Goal: Transaction & Acquisition: Purchase product/service

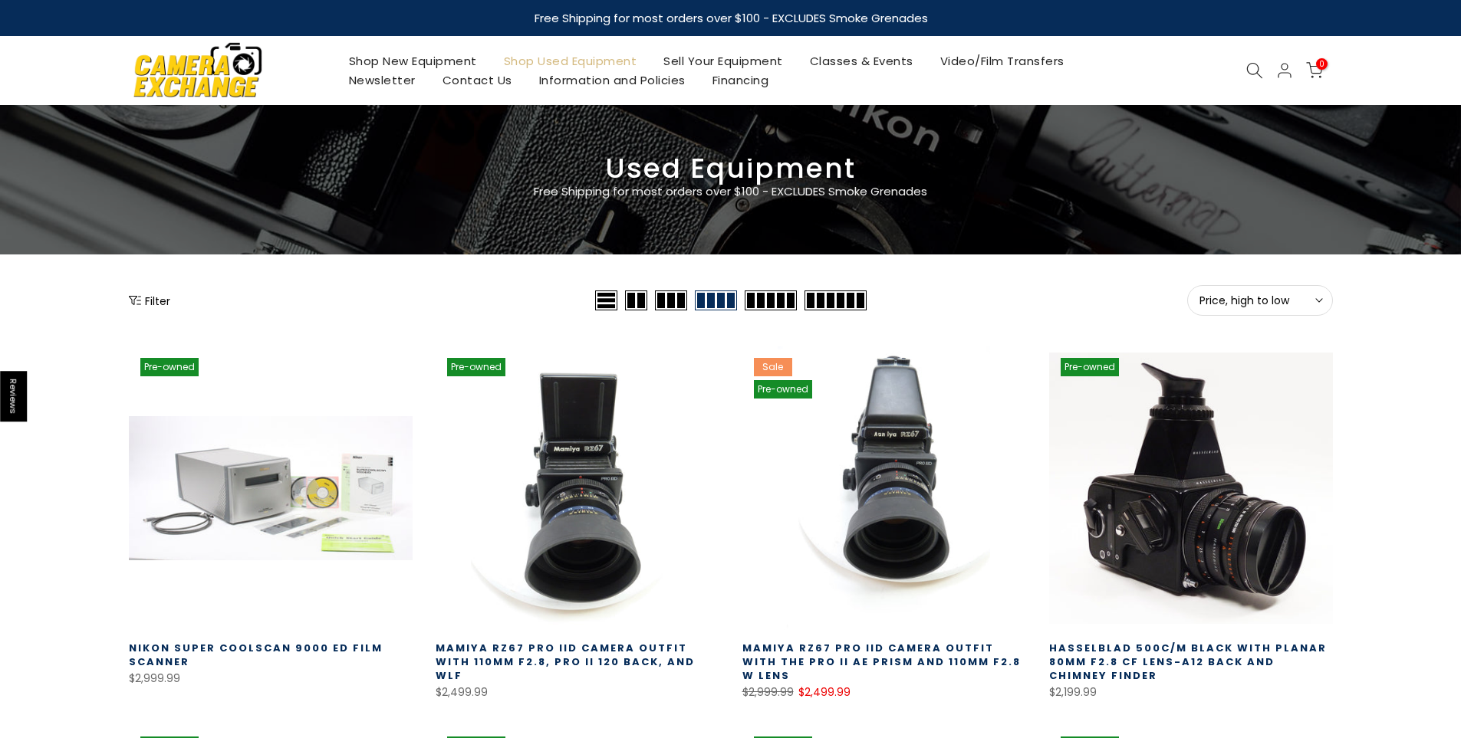
click at [1260, 291] on button "Price, high to low Sort" at bounding box center [1260, 300] width 146 height 31
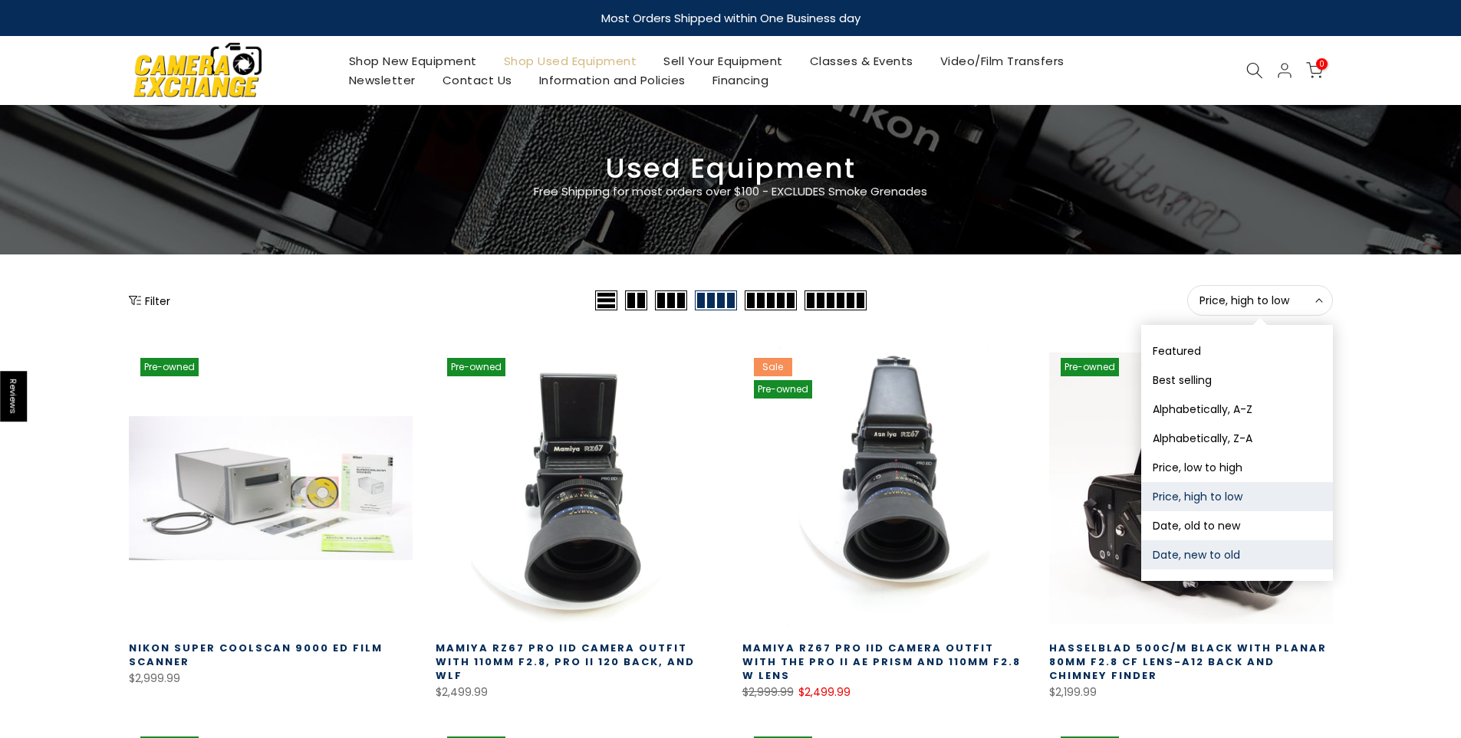
click at [1197, 560] on button "Date, new to old" at bounding box center [1237, 555] width 192 height 29
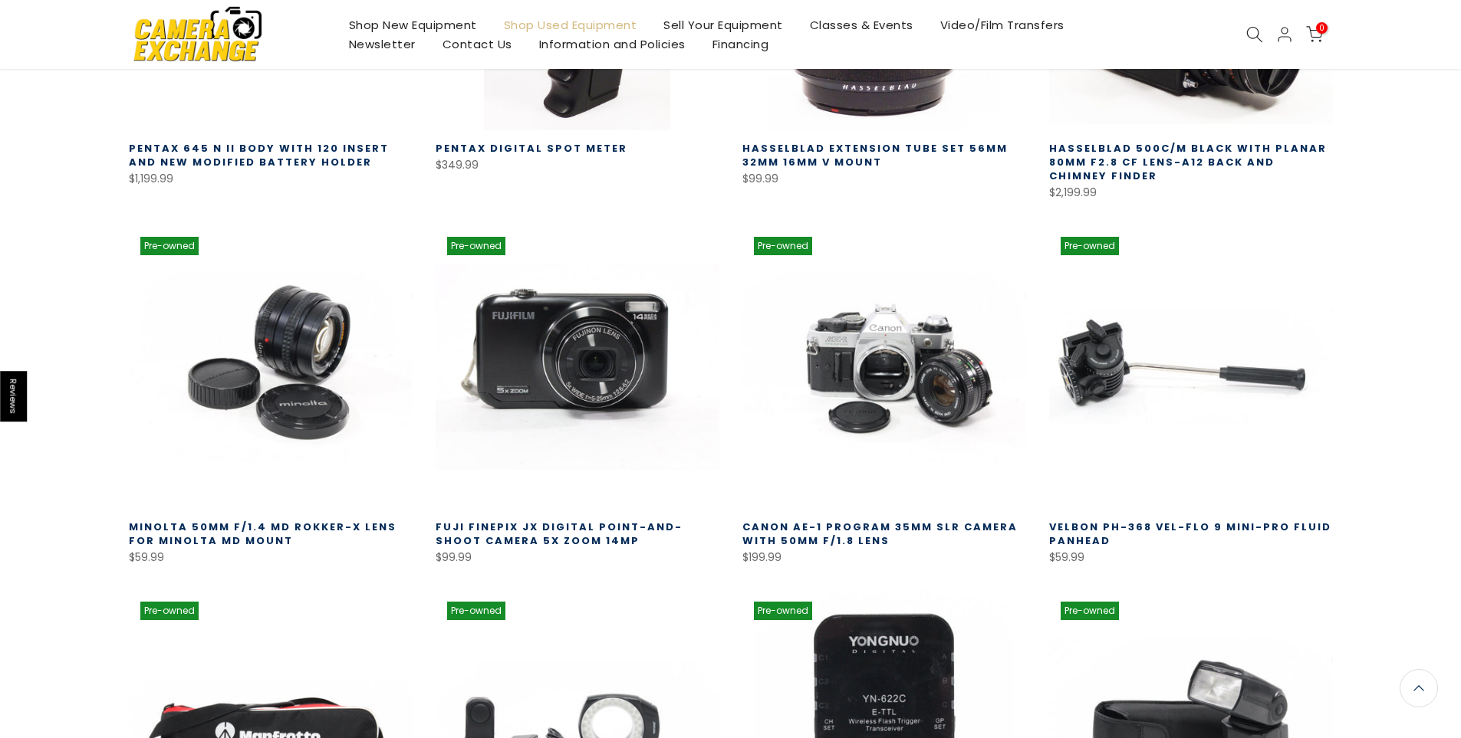
scroll to position [498, 0]
click at [596, 370] on link at bounding box center [577, 367] width 284 height 284
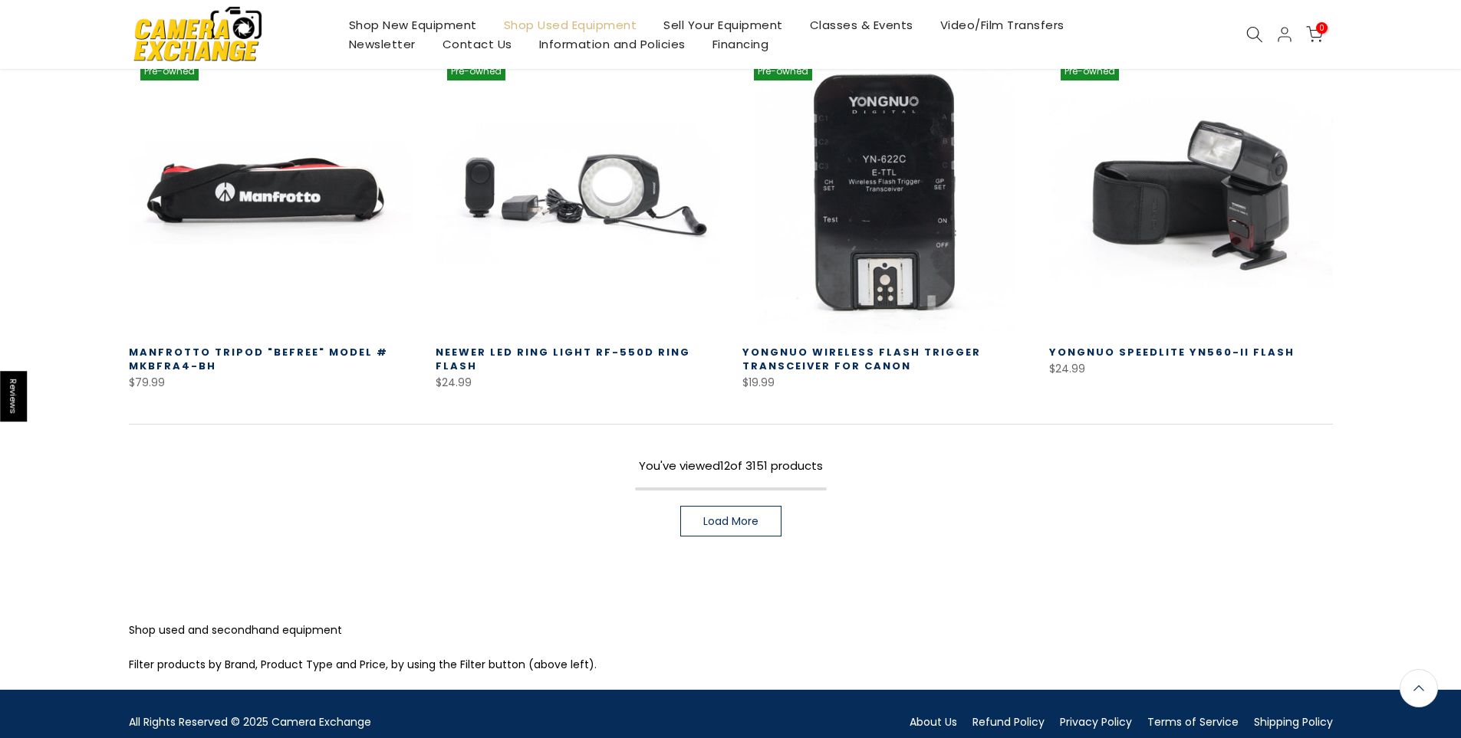
scroll to position [1087, 0]
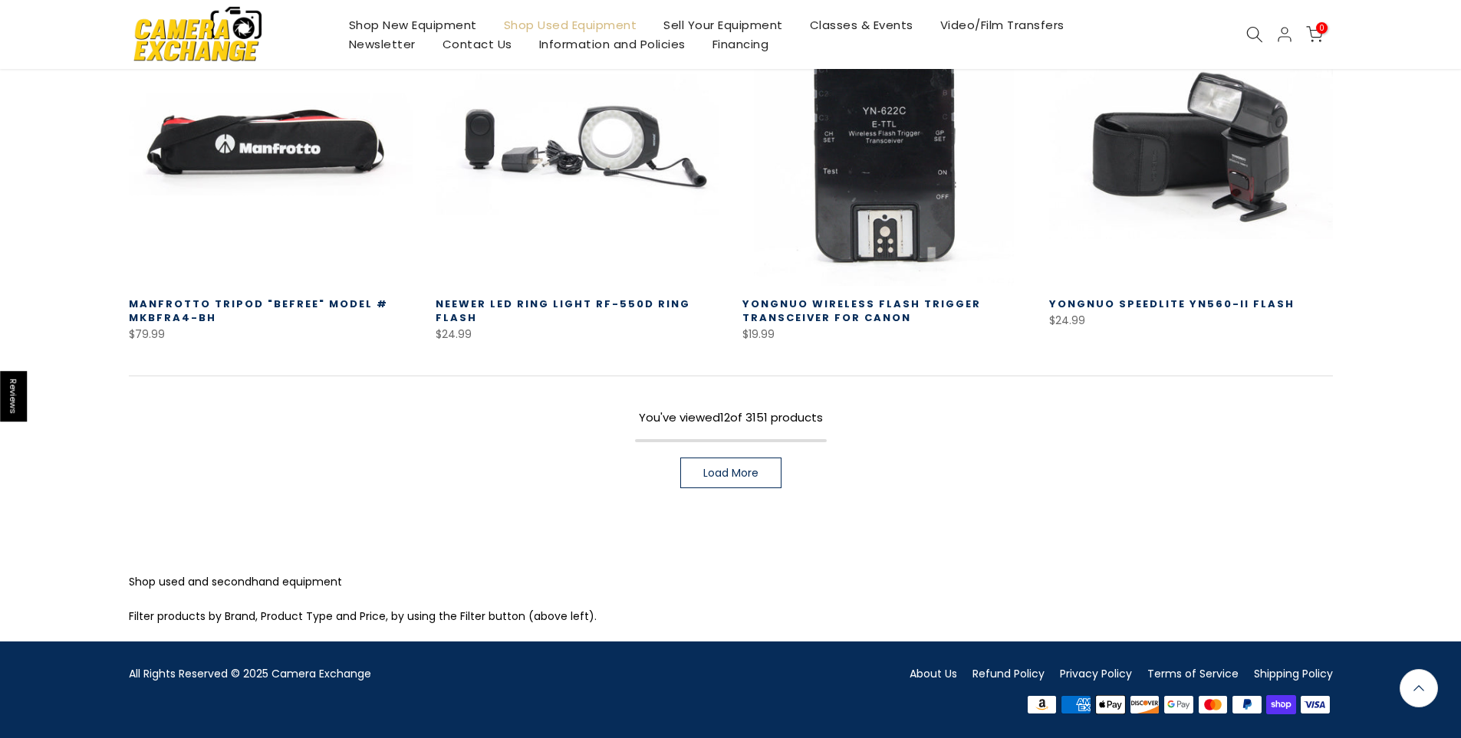
scroll to position [1089, 0]
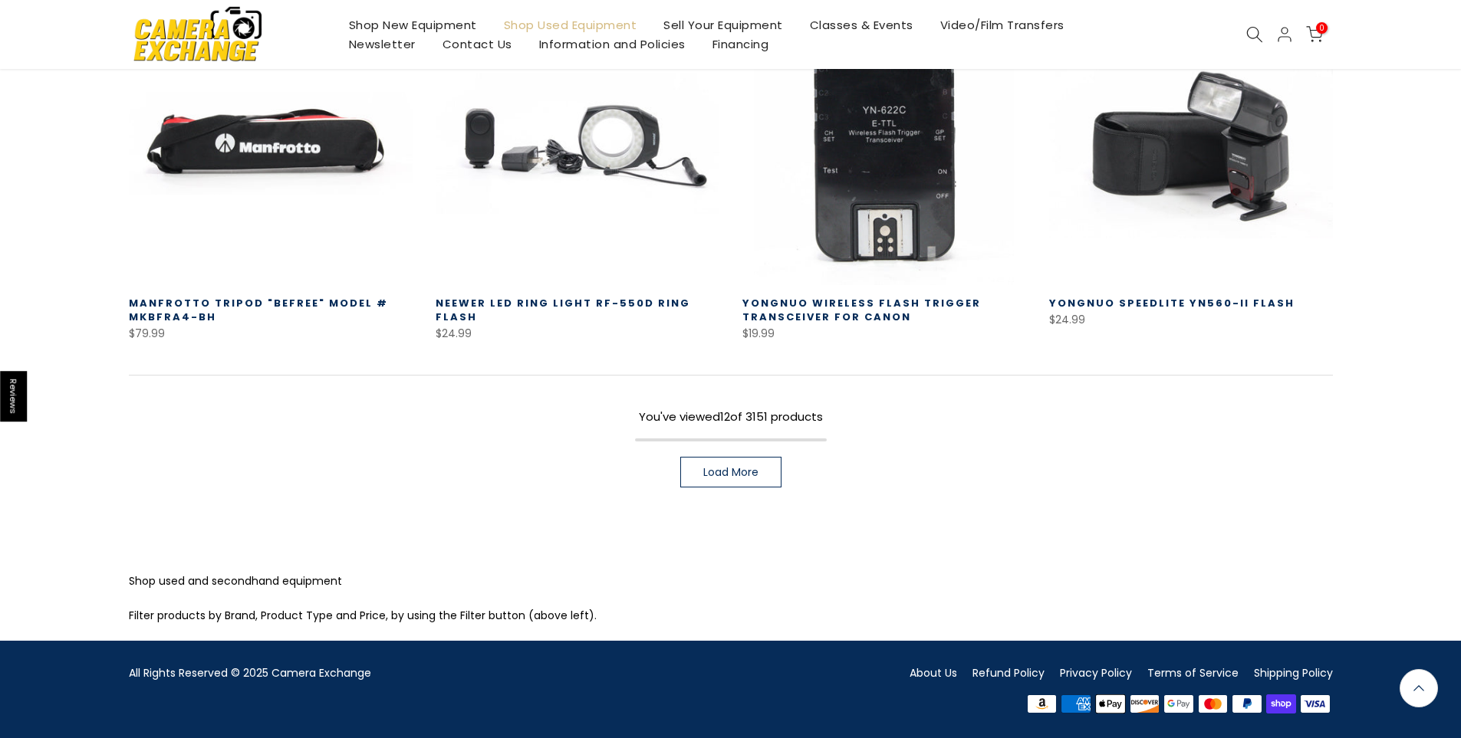
click at [753, 475] on span "Load More" at bounding box center [730, 472] width 55 height 11
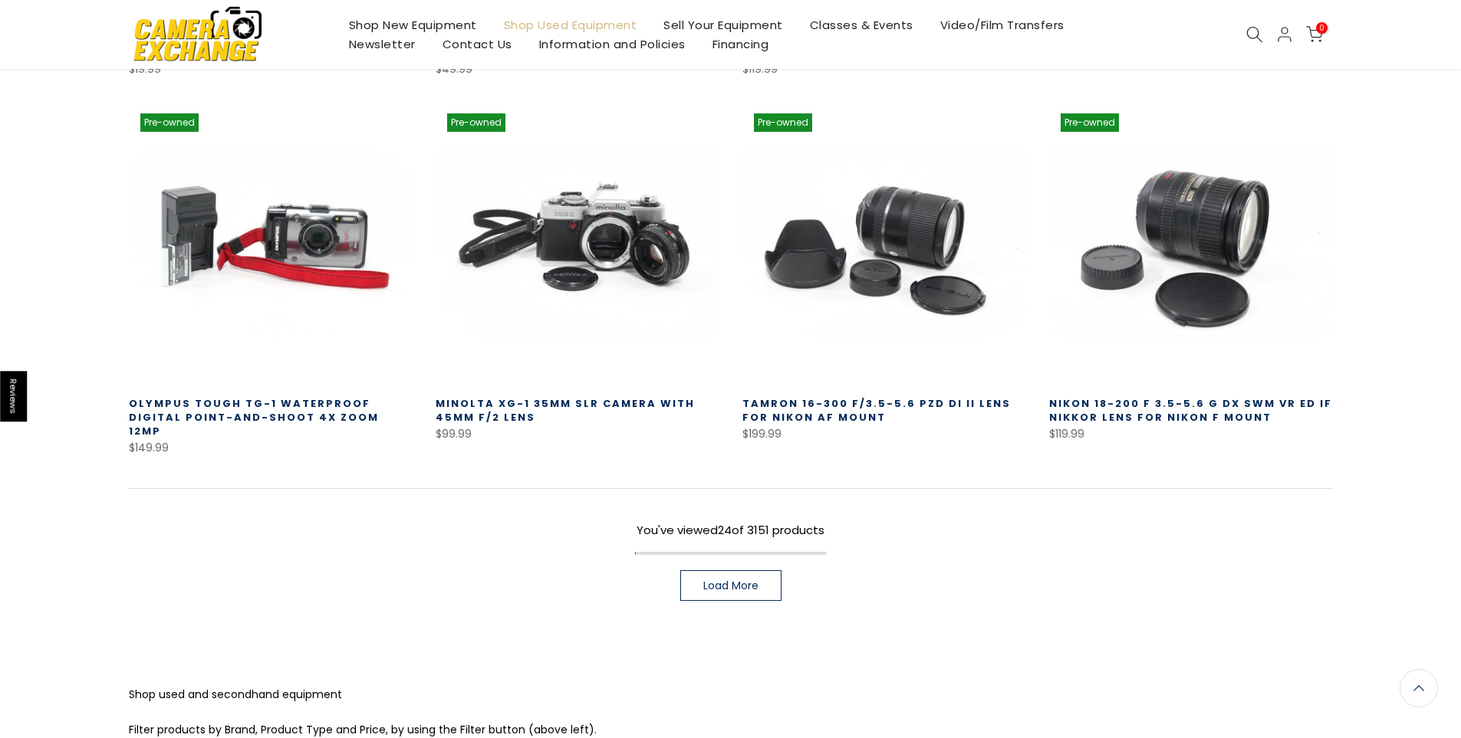
scroll to position [2085, 0]
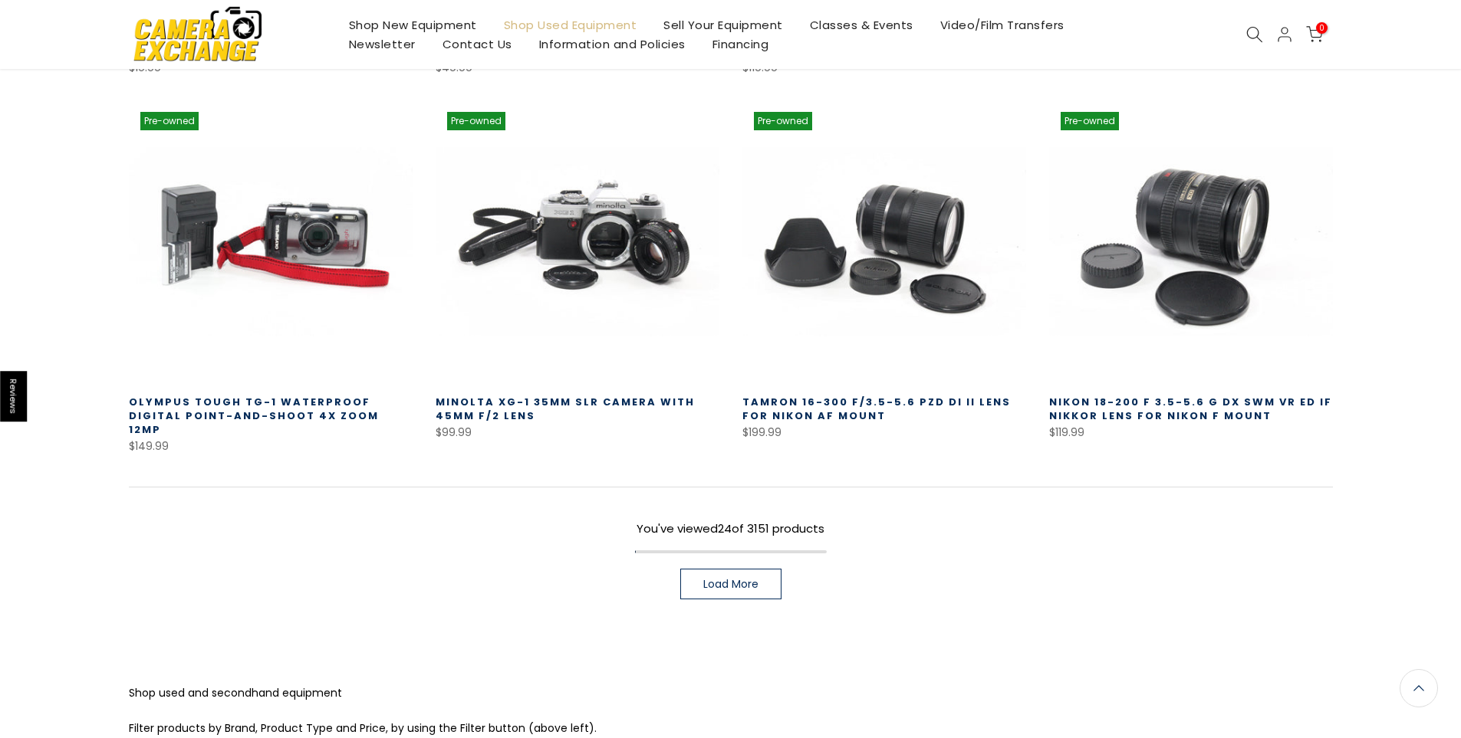
click at [781, 574] on link "Load More" at bounding box center [730, 584] width 101 height 31
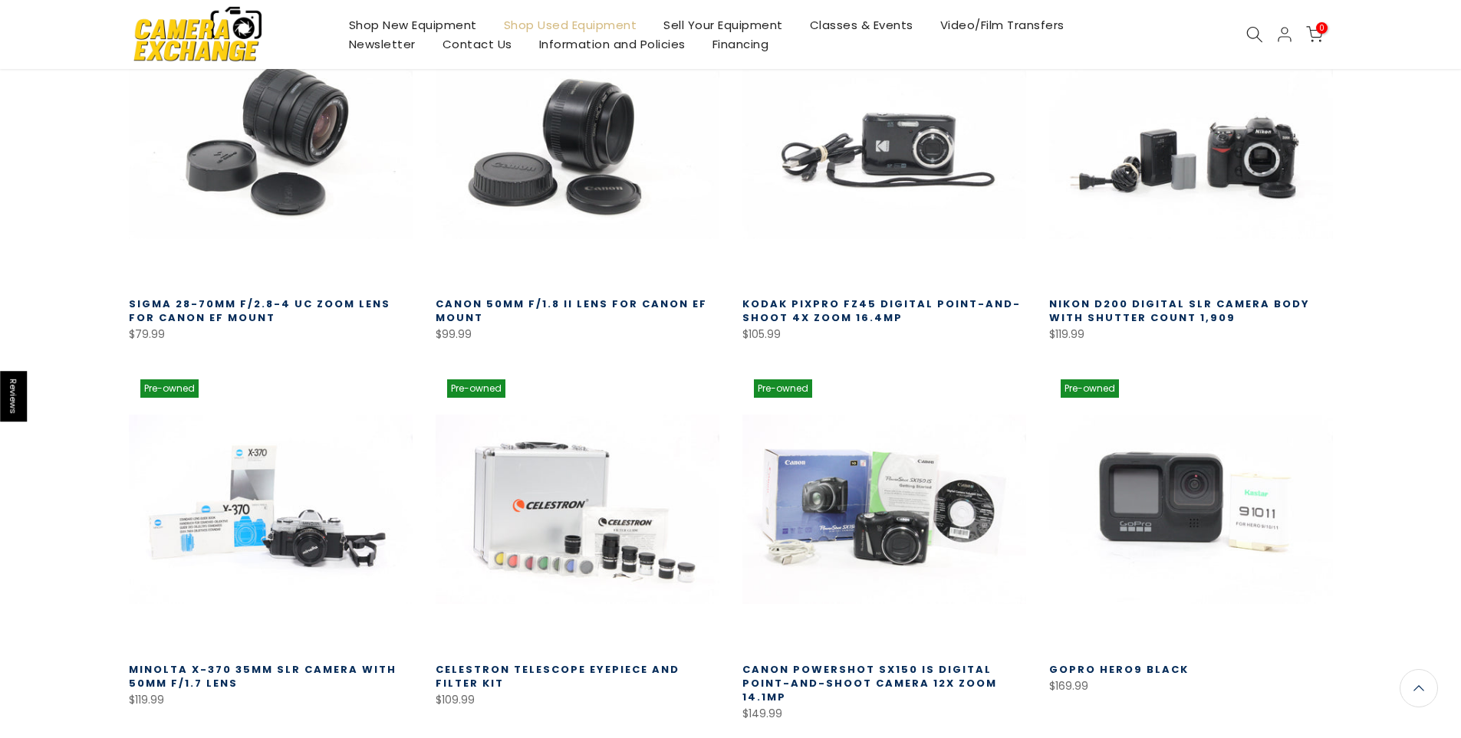
scroll to position [2929, 0]
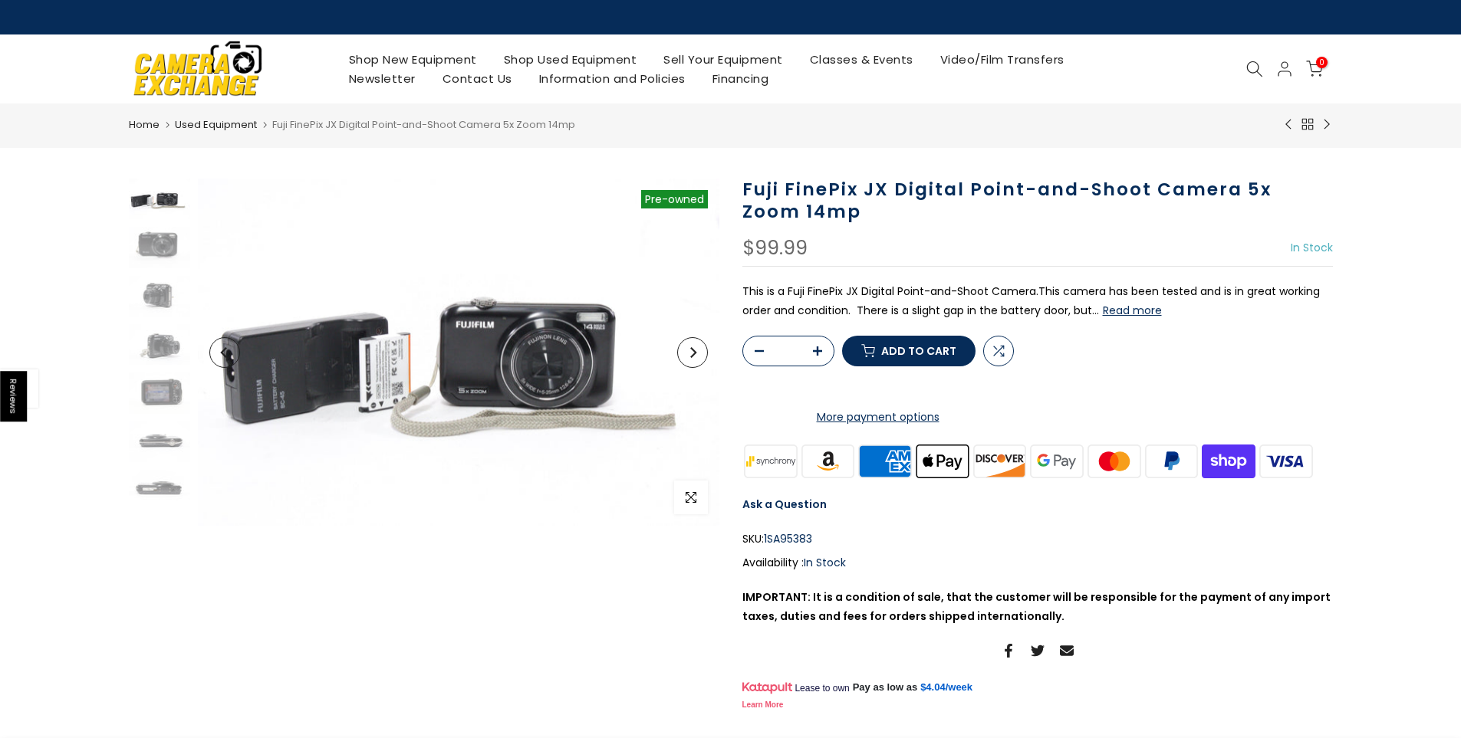
click at [1147, 312] on button "Read more" at bounding box center [1132, 311] width 59 height 14
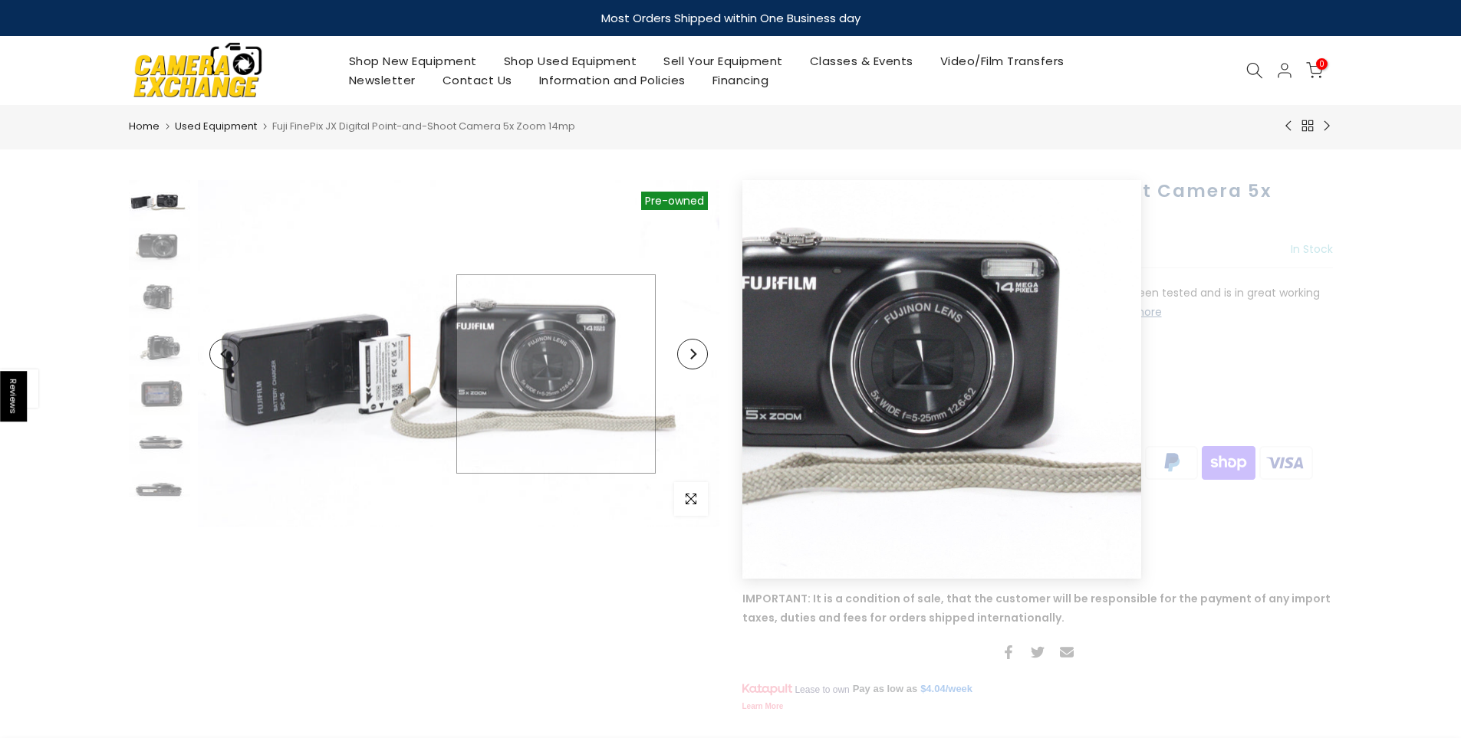
click at [556, 374] on img at bounding box center [458, 353] width 521 height 347
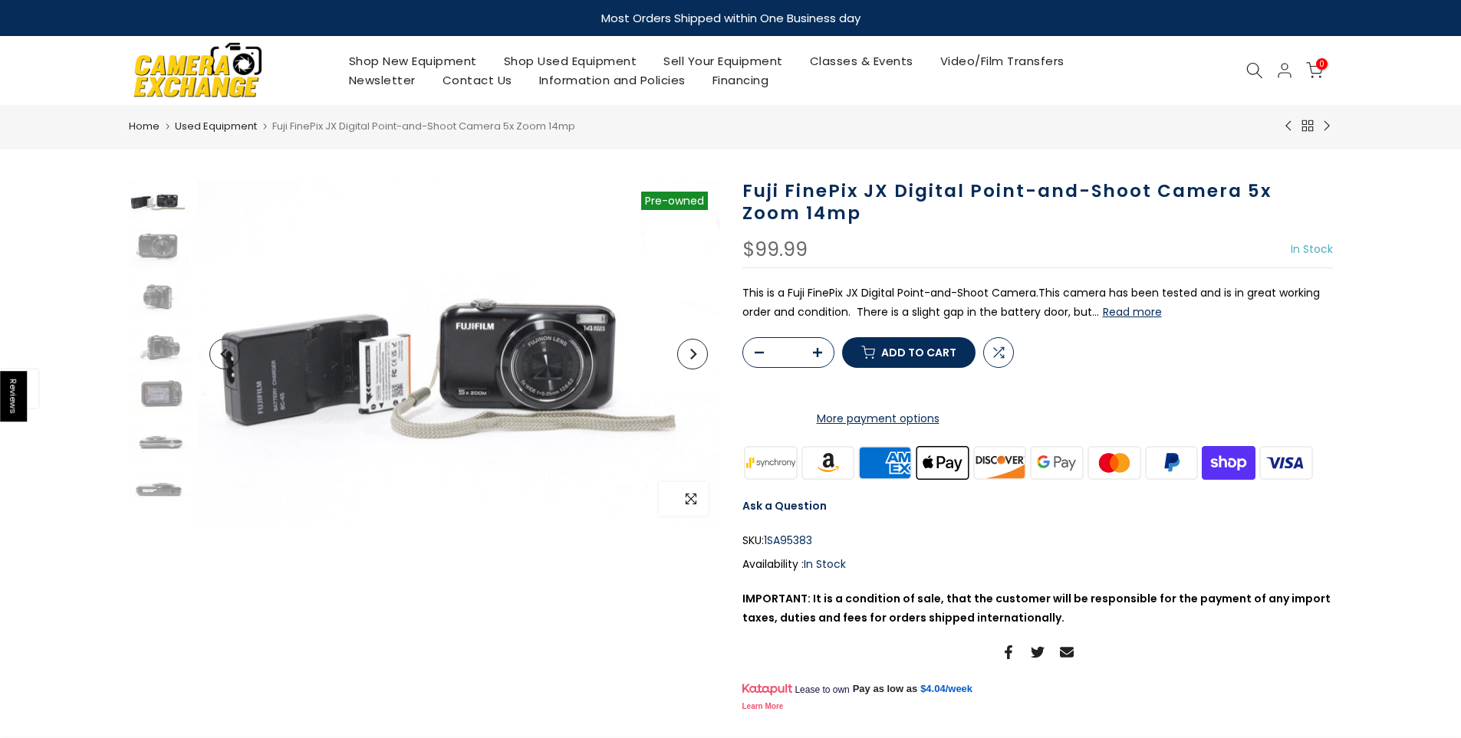
click at [697, 510] on span "button" at bounding box center [691, 499] width 34 height 34
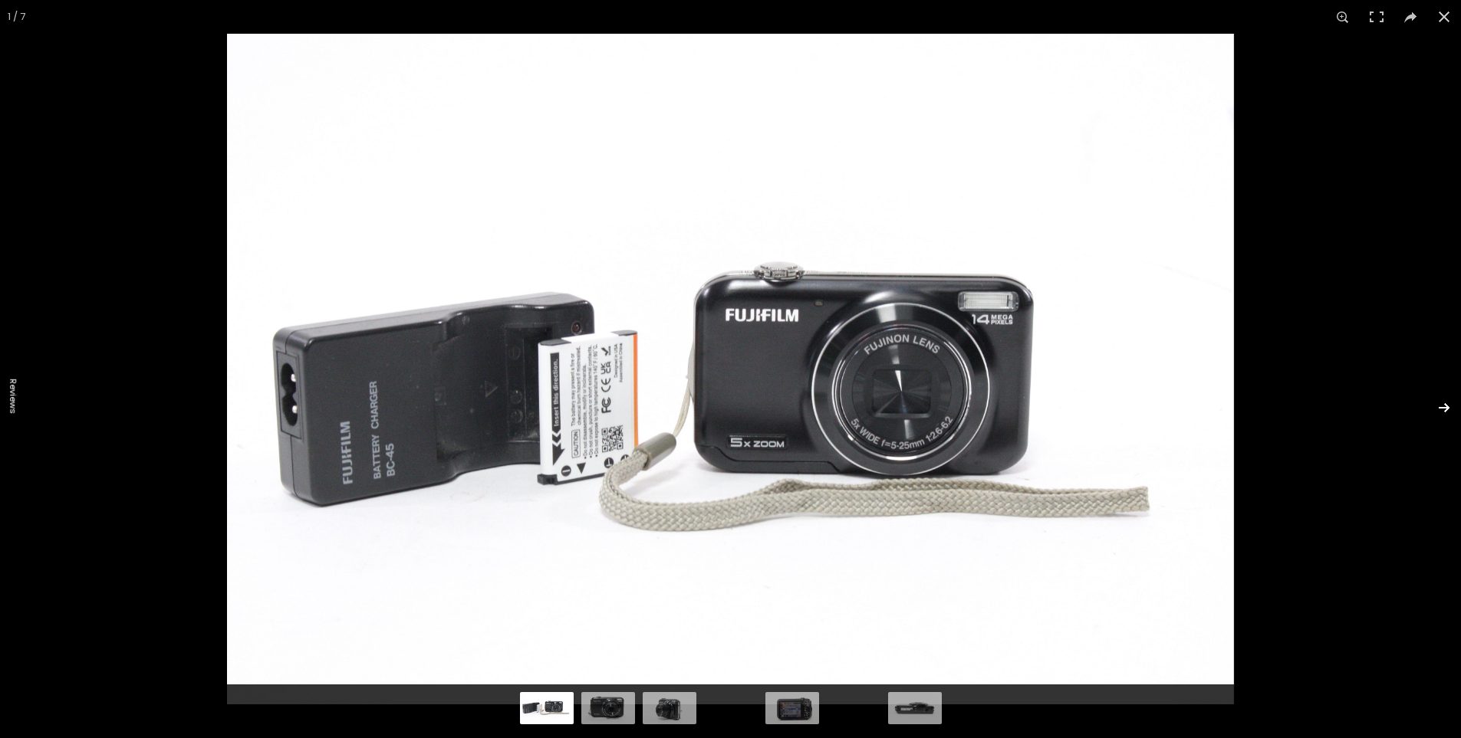
click at [1448, 401] on button at bounding box center [1434, 408] width 54 height 77
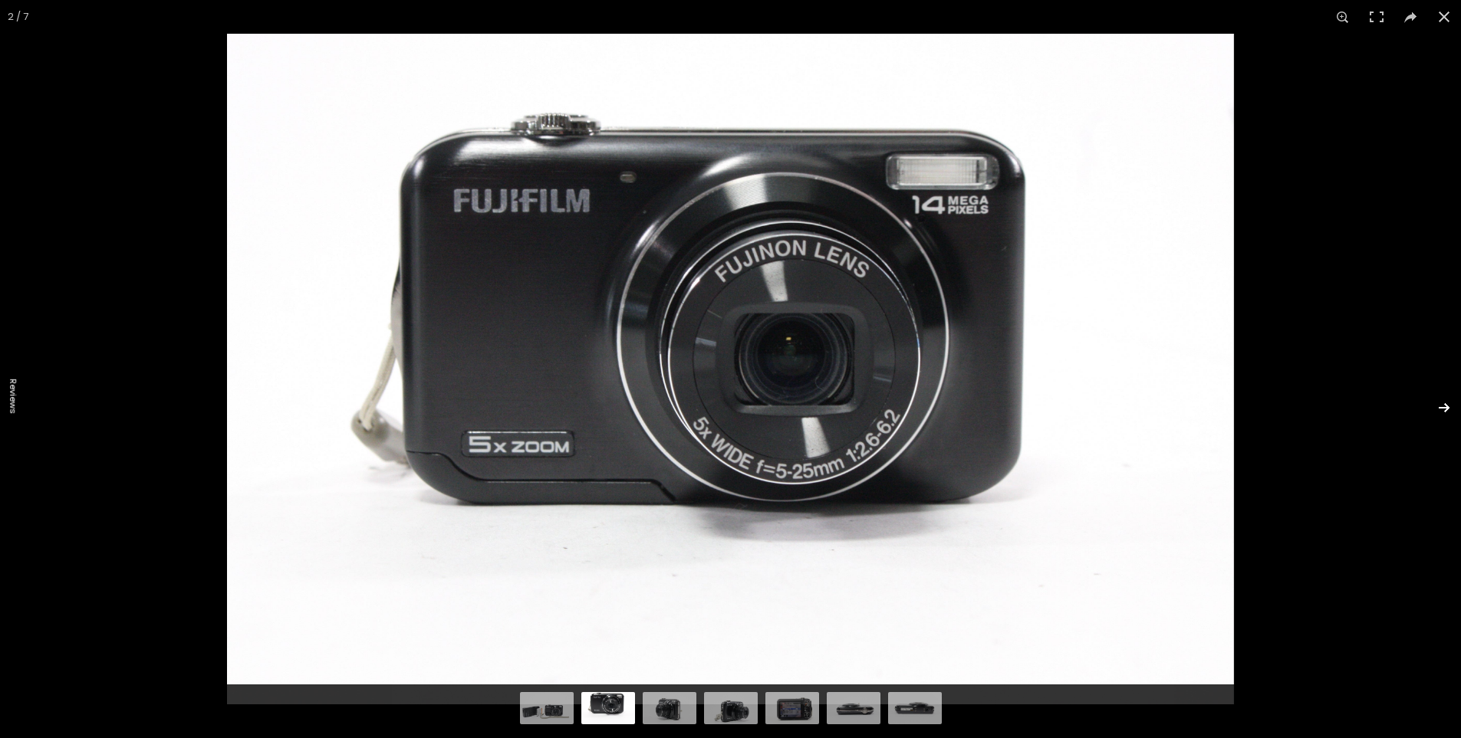
click at [1448, 399] on button at bounding box center [1434, 408] width 54 height 77
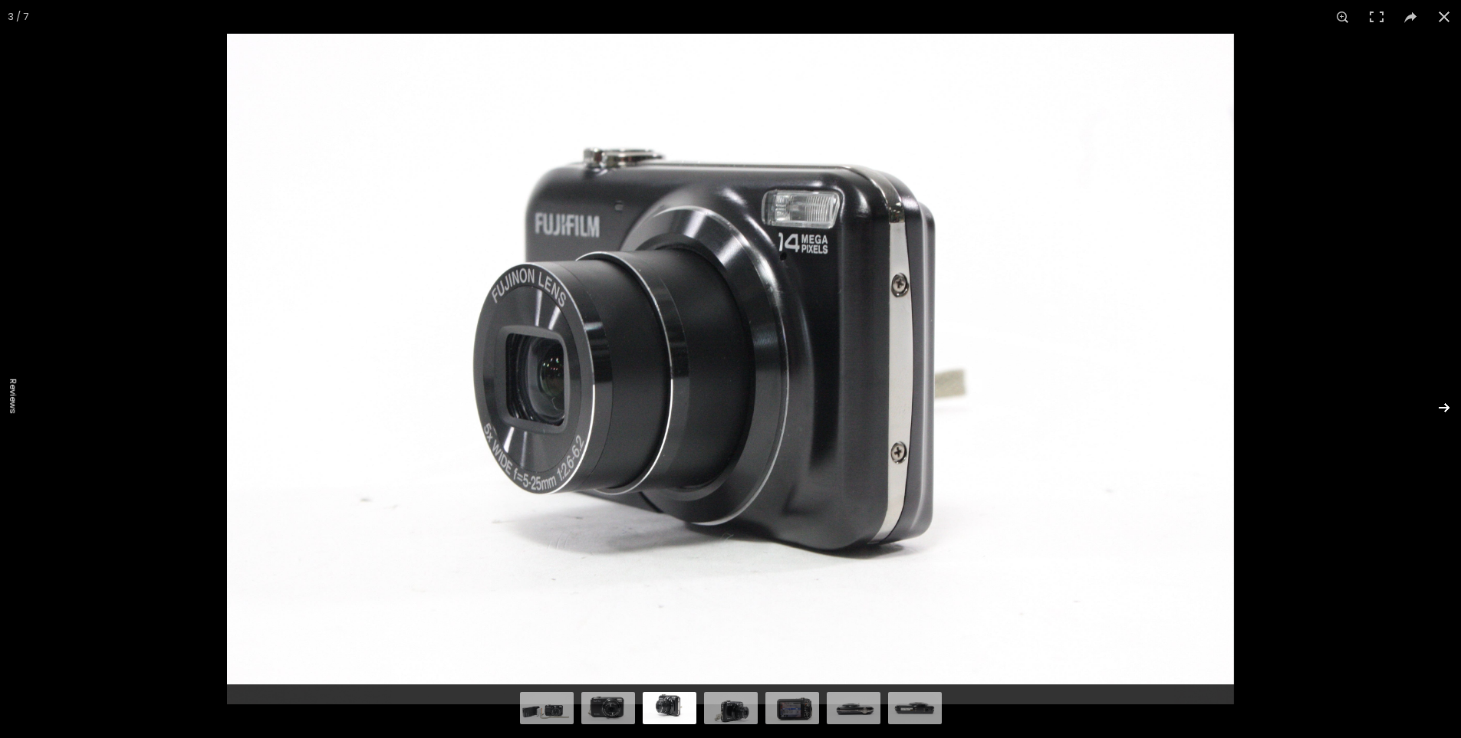
click at [1448, 399] on button at bounding box center [1434, 408] width 54 height 77
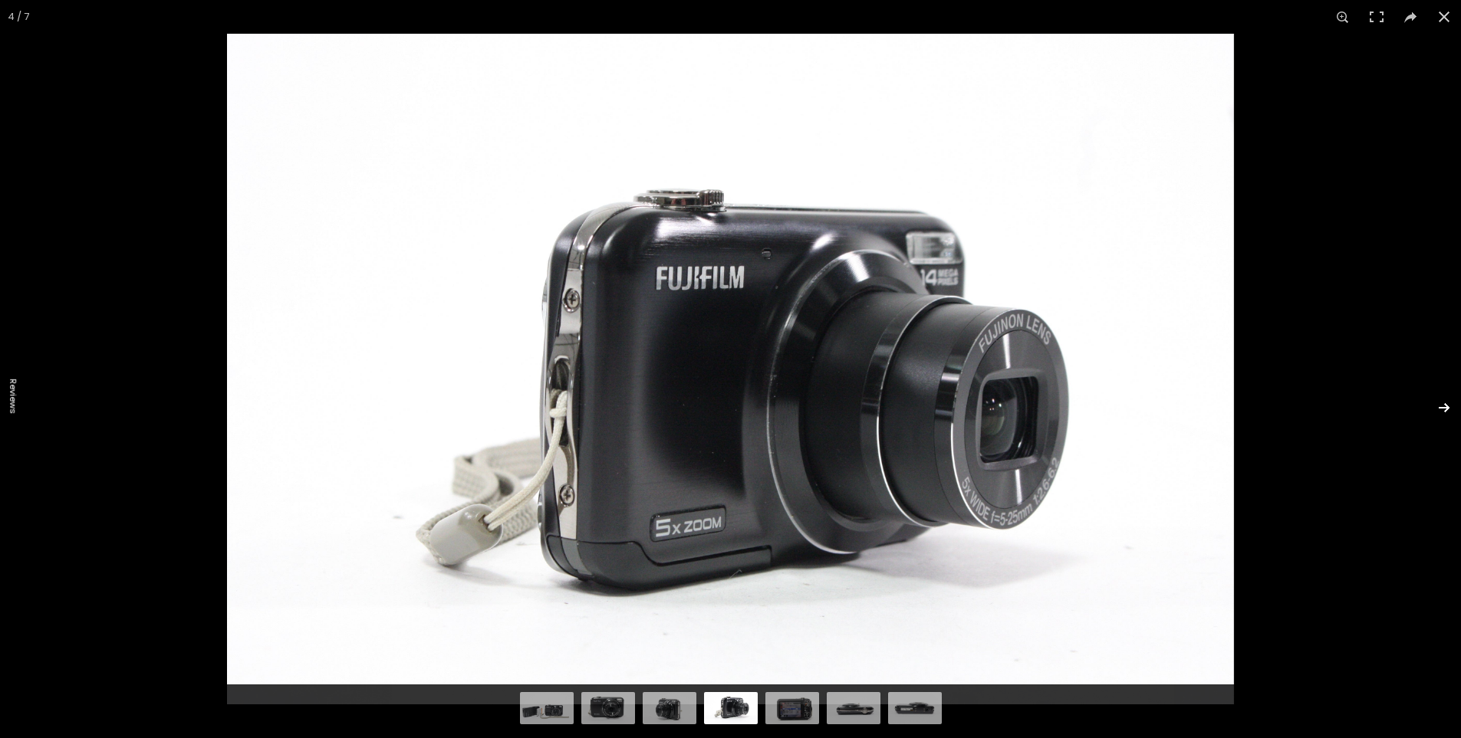
click at [1449, 397] on button at bounding box center [1434, 408] width 54 height 77
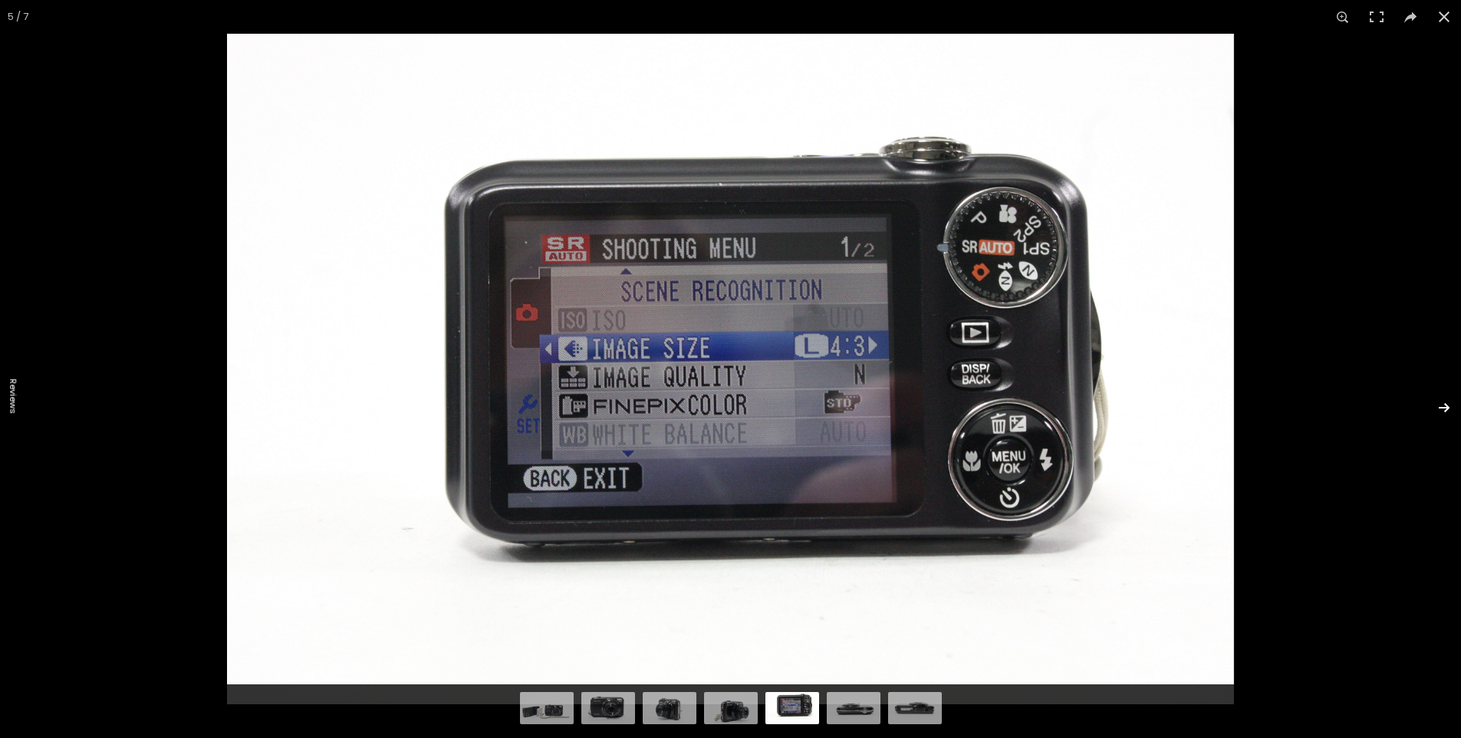
click at [1451, 395] on button at bounding box center [1434, 408] width 54 height 77
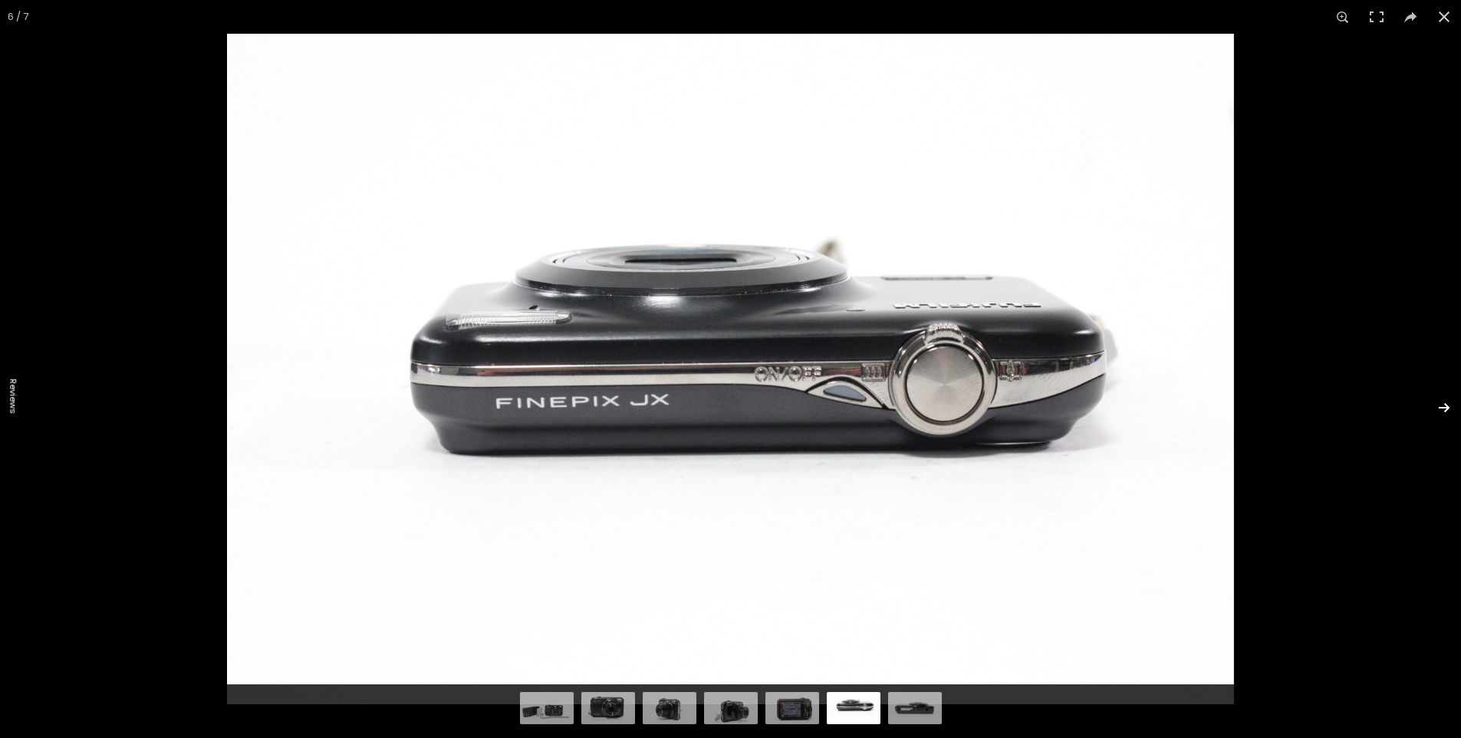
click at [1451, 395] on button at bounding box center [1434, 408] width 54 height 77
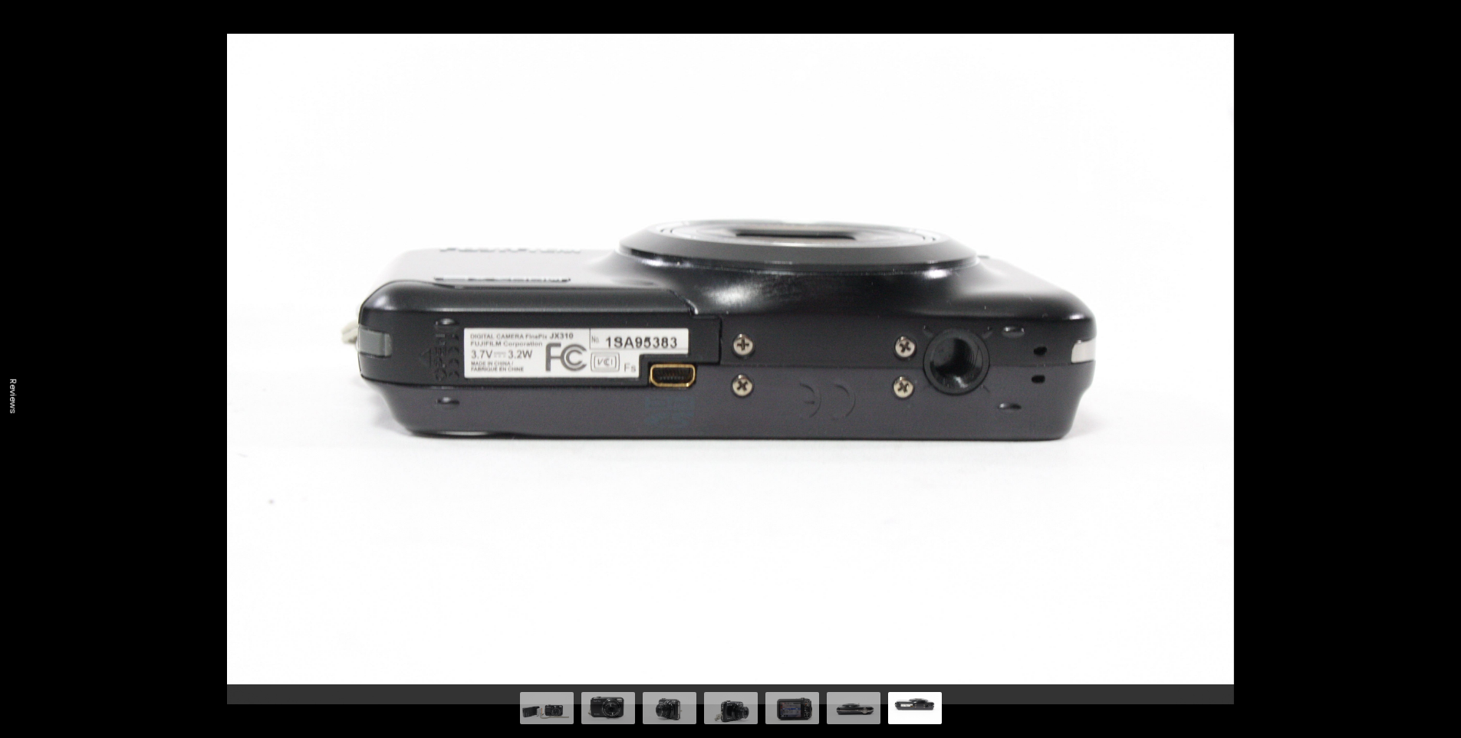
click at [1451, 394] on button at bounding box center [1434, 408] width 54 height 77
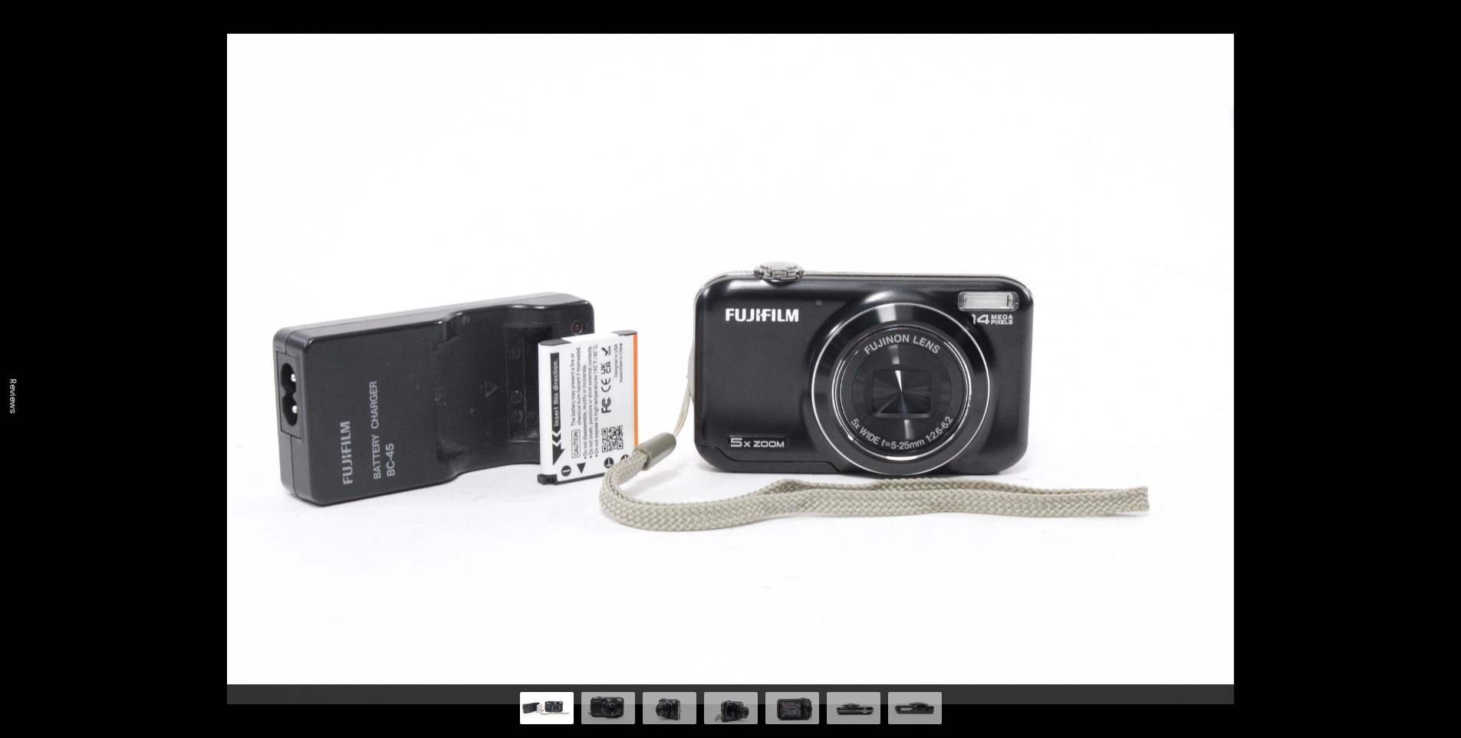
click at [1451, 394] on button at bounding box center [1434, 408] width 54 height 77
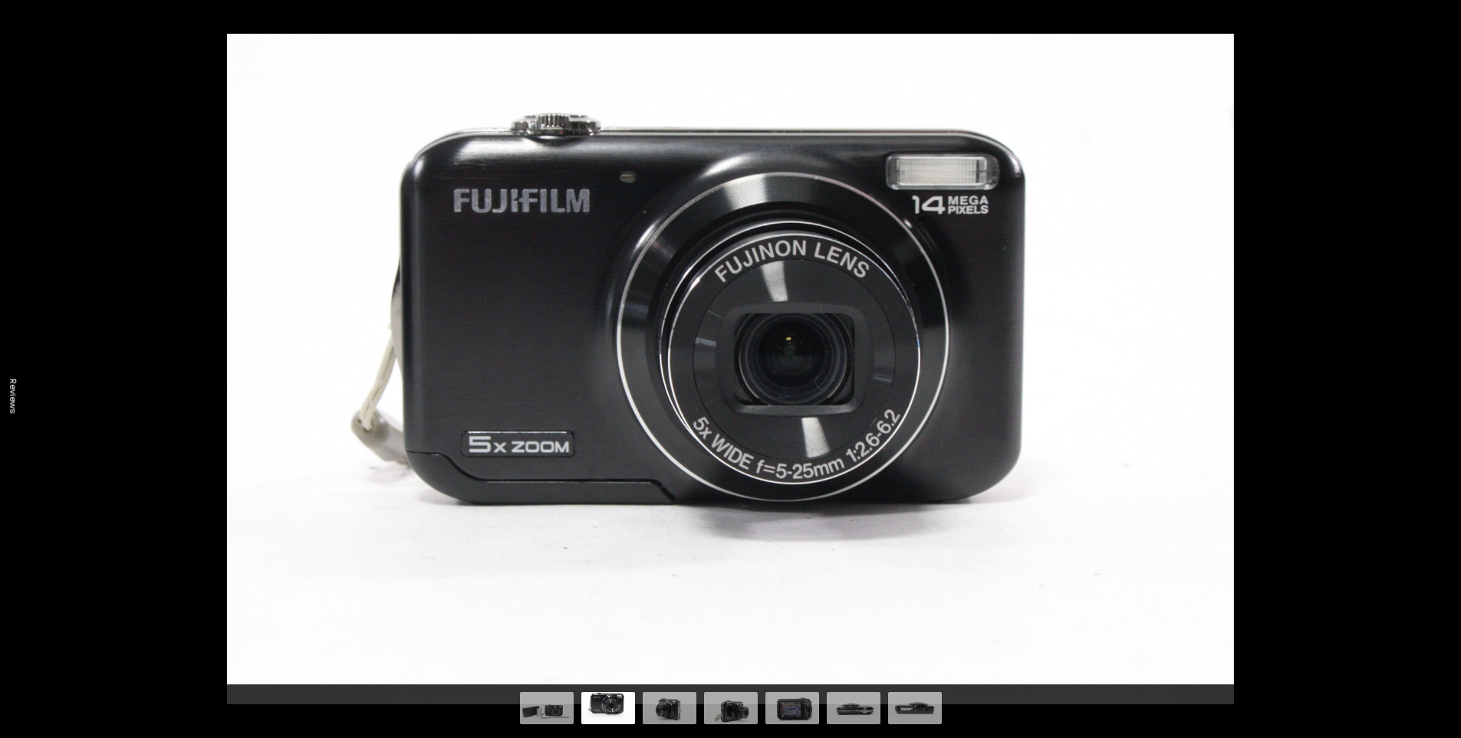
click at [1451, 394] on button at bounding box center [1434, 408] width 54 height 77
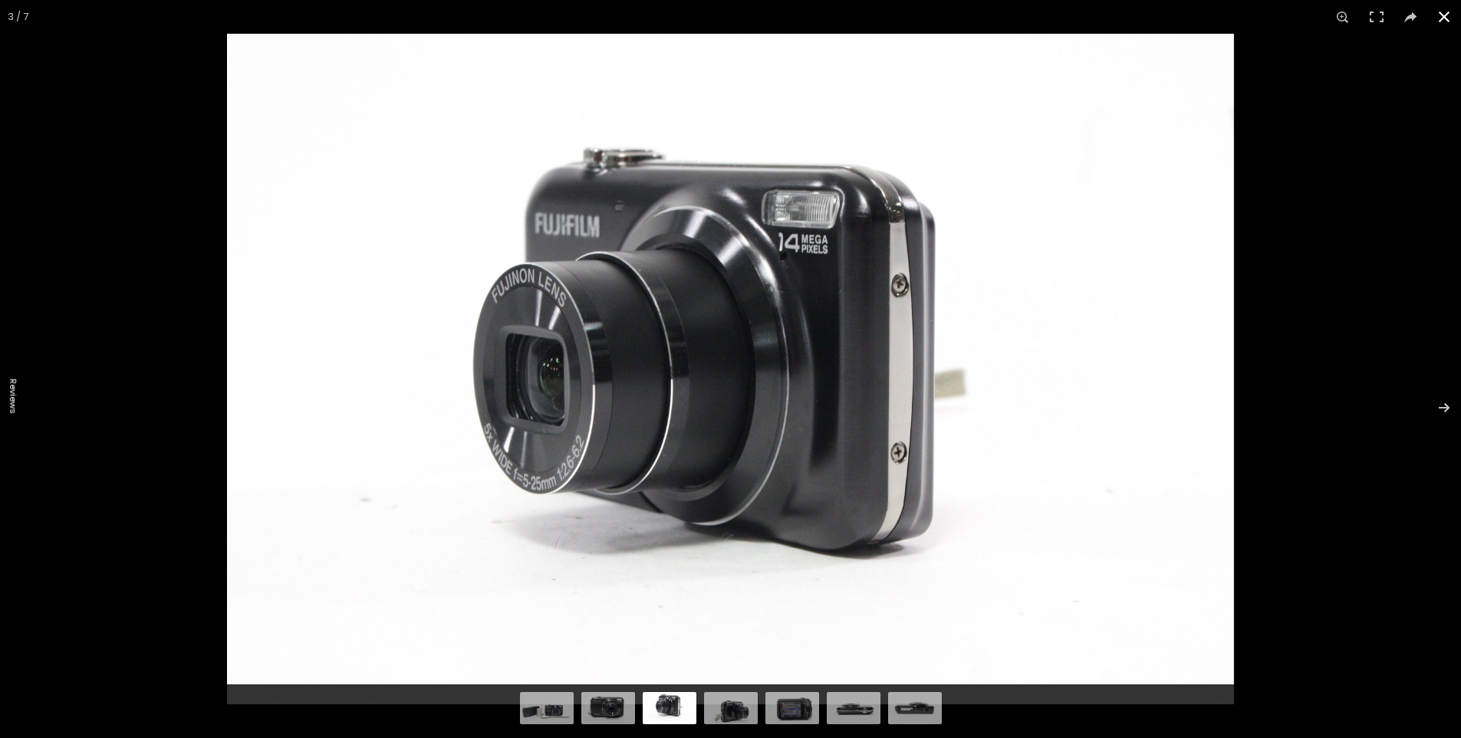
click at [1450, 19] on button at bounding box center [1444, 17] width 34 height 34
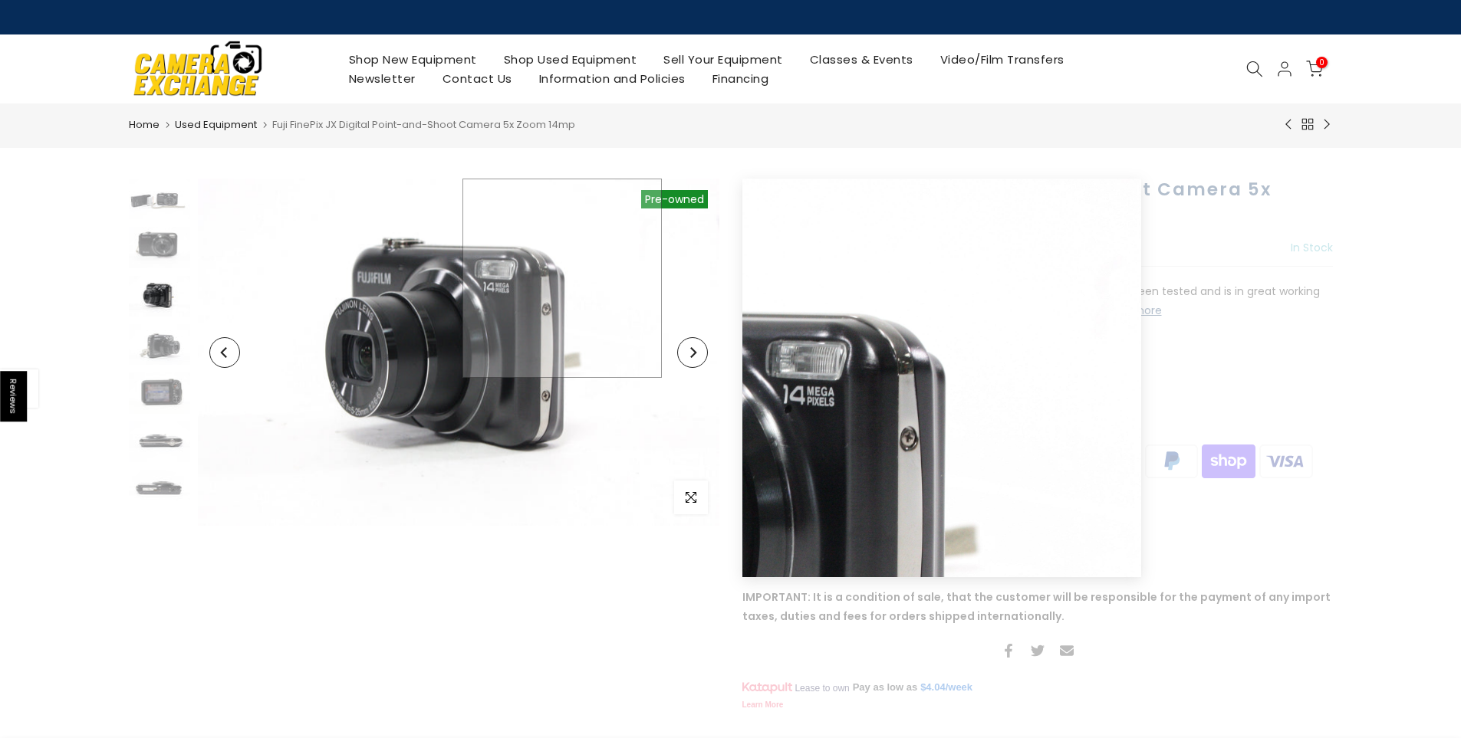
drag, startPoint x: 562, startPoint y: 219, endPoint x: 597, endPoint y: 220, distance: 35.3
